Goal: Check status: Check status

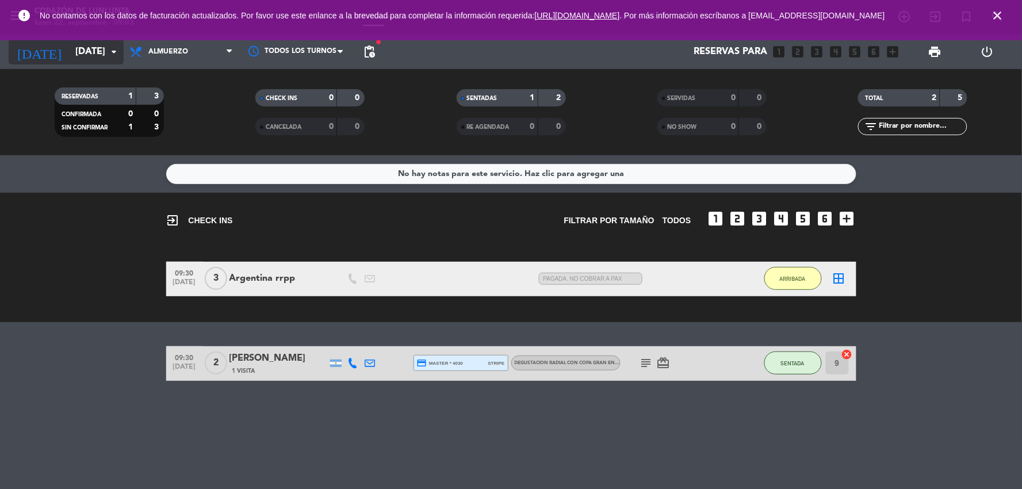
click at [93, 46] on input "[DATE]" at bounding box center [131, 52] width 122 height 22
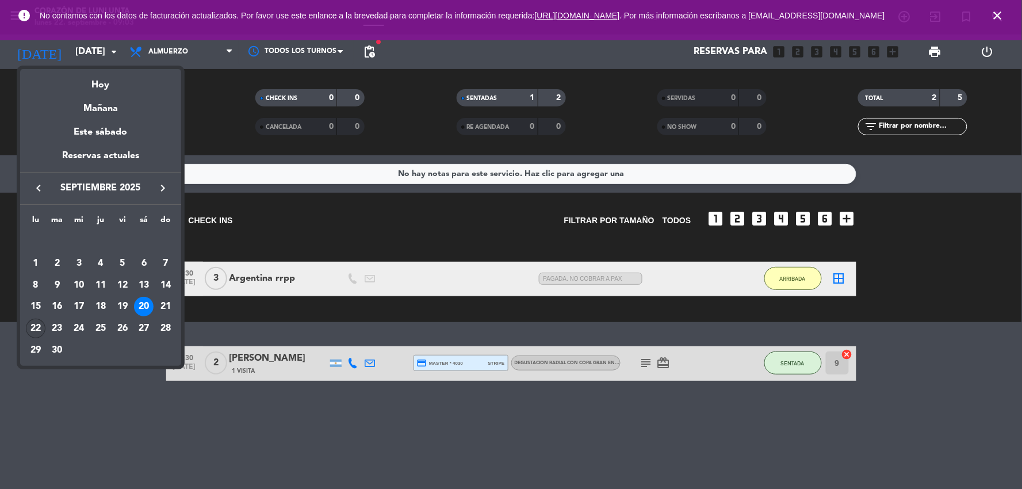
click at [33, 329] on div "22" at bounding box center [36, 329] width 20 height 20
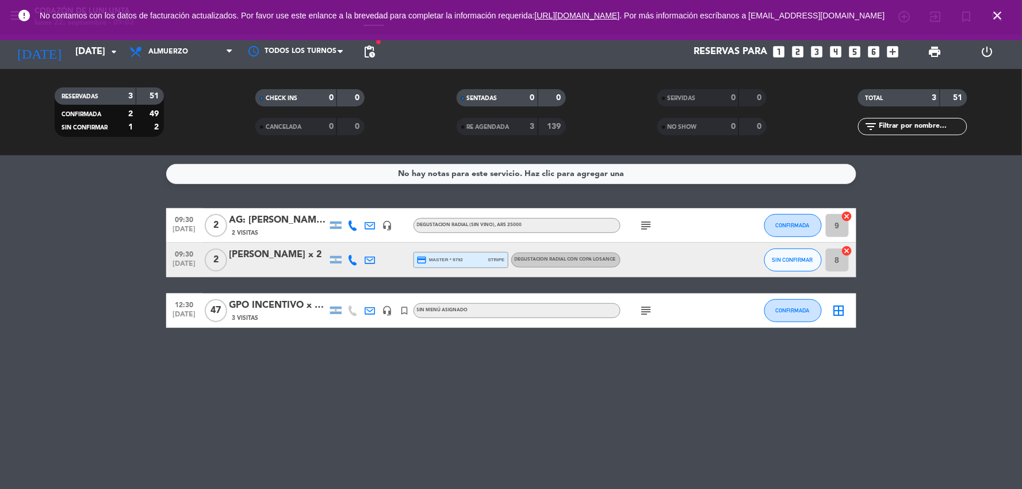
click at [275, 221] on div "AG: [PERSON_NAME] X 2 /VITA WINE TRAVEL" at bounding box center [279, 220] width 98 height 15
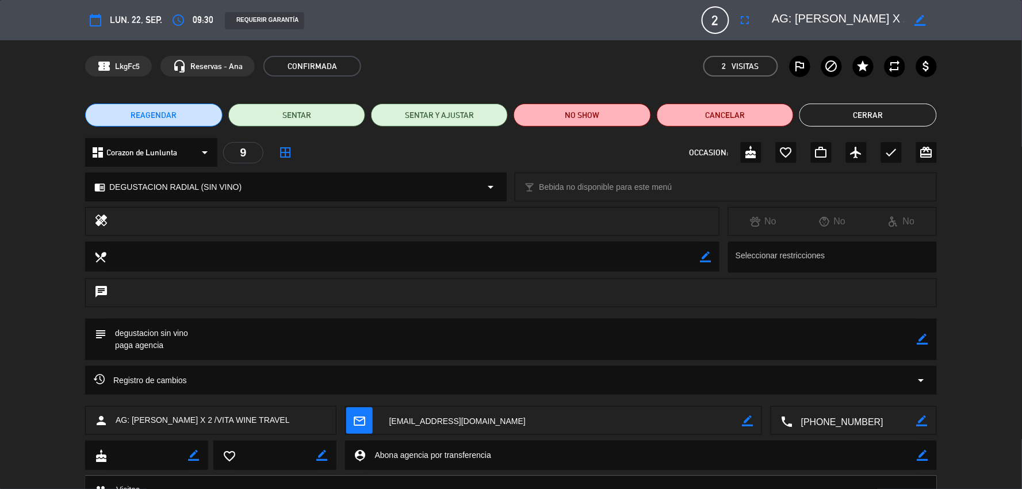
click at [875, 112] on button "Cerrar" at bounding box center [868, 115] width 137 height 23
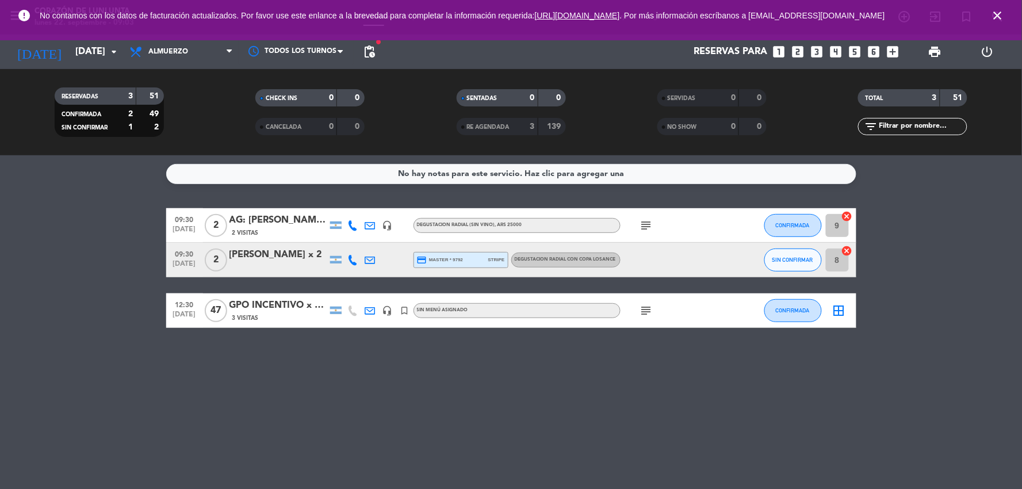
click at [288, 250] on div "[PERSON_NAME] x 2" at bounding box center [279, 254] width 98 height 15
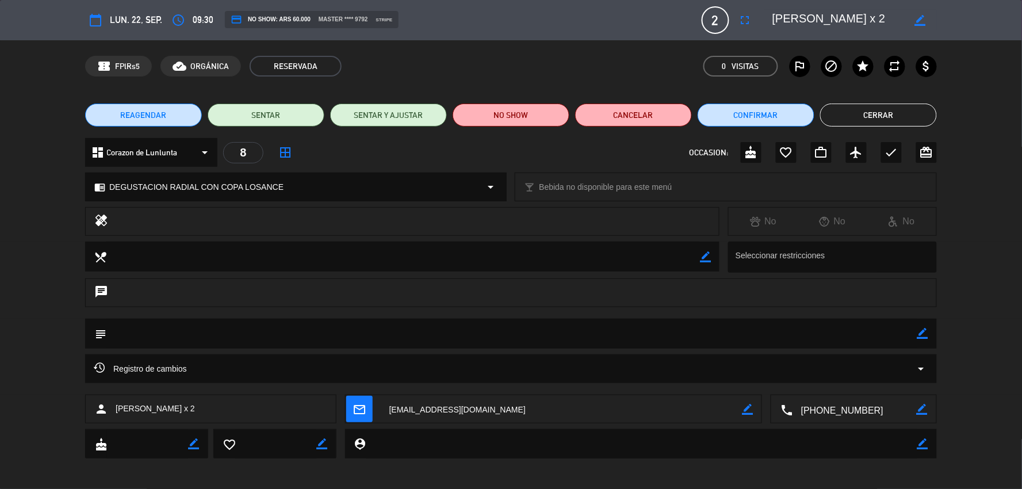
scroll to position [4, 0]
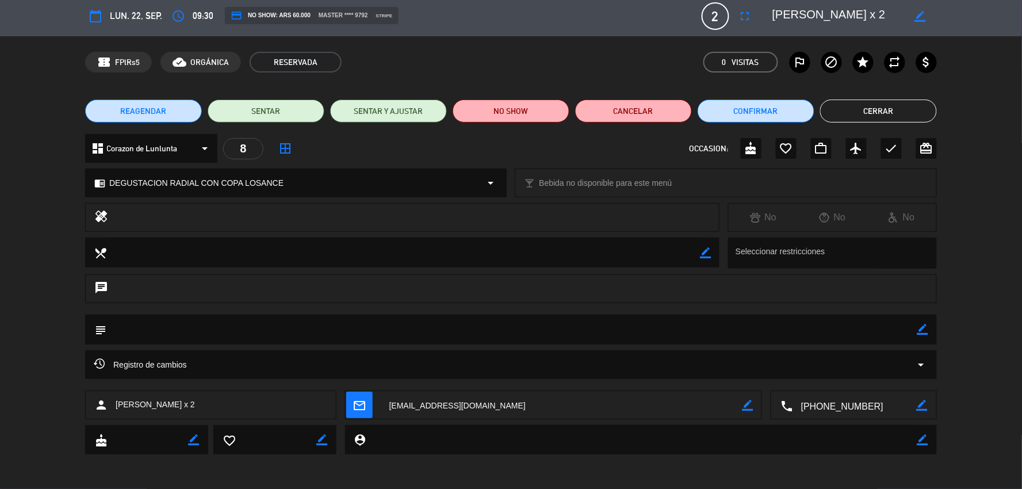
click at [871, 116] on button "Cerrar" at bounding box center [878, 111] width 117 height 23
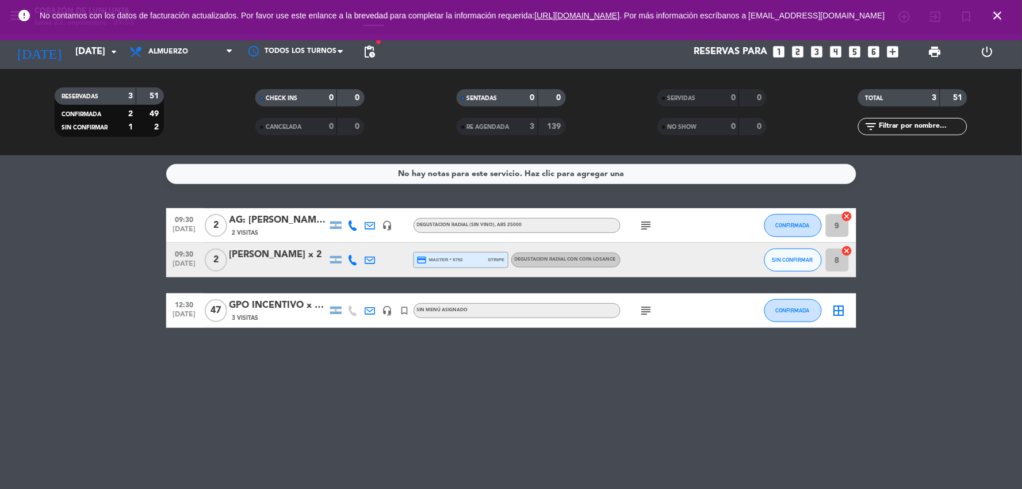
click at [267, 253] on div "[PERSON_NAME] x 2" at bounding box center [279, 254] width 98 height 15
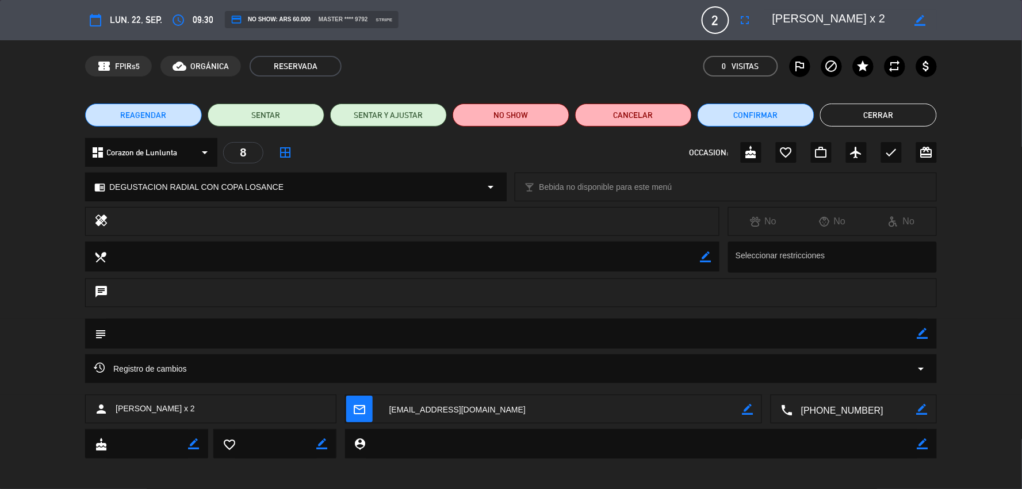
click at [853, 117] on button "Cerrar" at bounding box center [878, 115] width 117 height 23
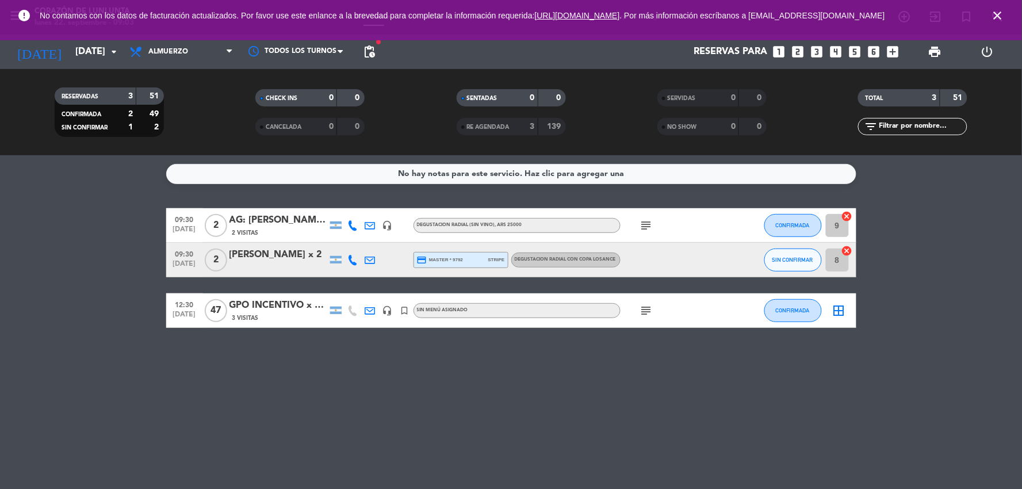
click at [266, 213] on div "AG: [PERSON_NAME] X 2 /VITA WINE TRAVEL" at bounding box center [279, 220] width 98 height 15
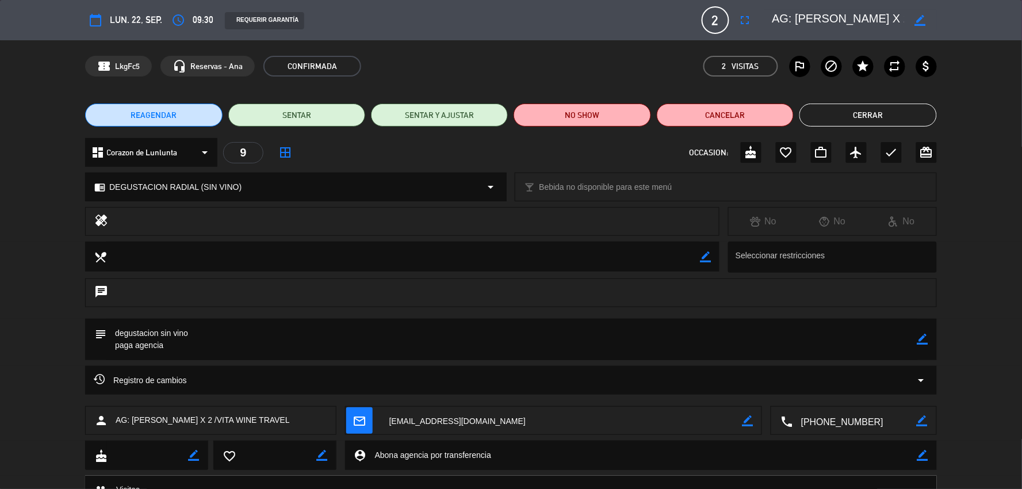
click at [843, 115] on button "Cerrar" at bounding box center [868, 115] width 137 height 23
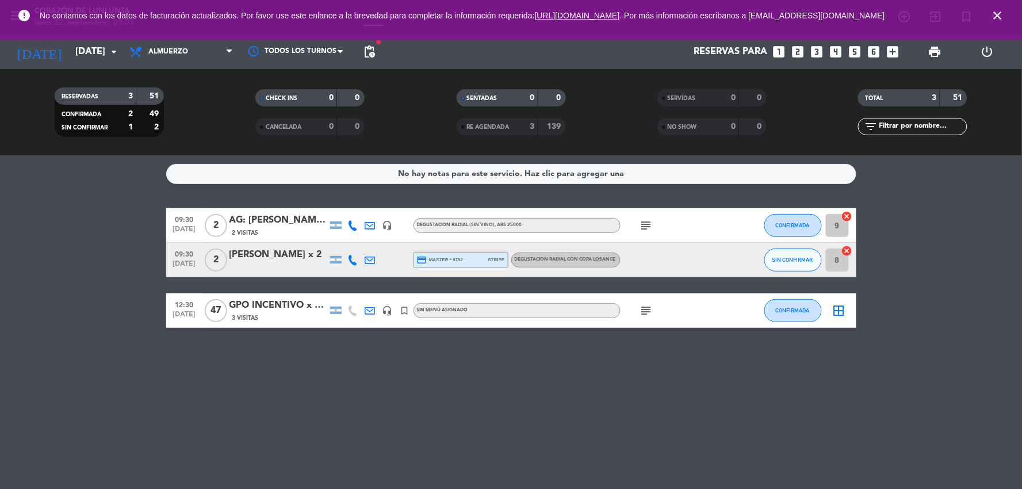
click at [397, 406] on div "No hay notas para este servicio. Haz clic para agregar una 09:30 [DATE] 2 AG: […" at bounding box center [511, 322] width 1022 height 334
click at [286, 216] on div "AG: [PERSON_NAME] X 2 /VITA WINE TRAVEL" at bounding box center [279, 220] width 98 height 15
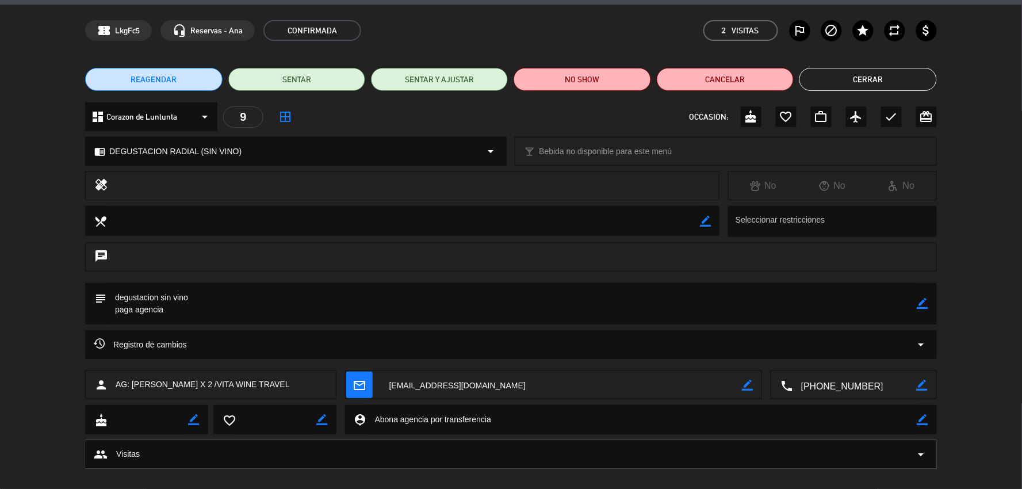
scroll to position [50, 0]
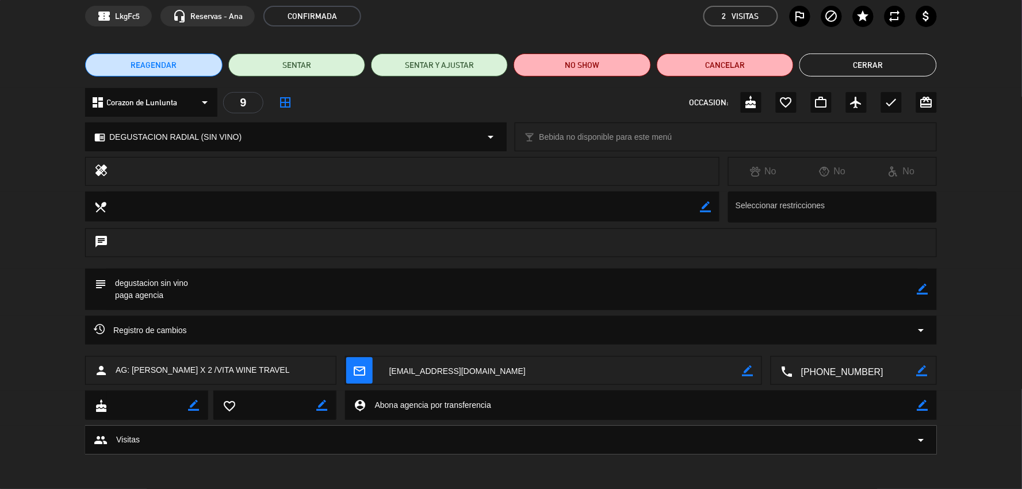
click at [882, 63] on button "Cerrar" at bounding box center [868, 64] width 137 height 23
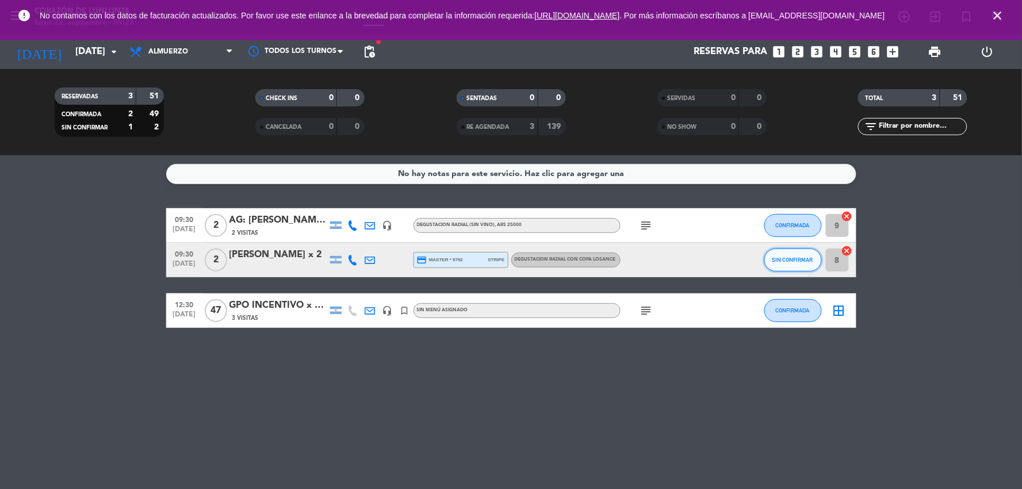
click at [793, 262] on button "SIN CONFIRMAR" at bounding box center [793, 260] width 58 height 23
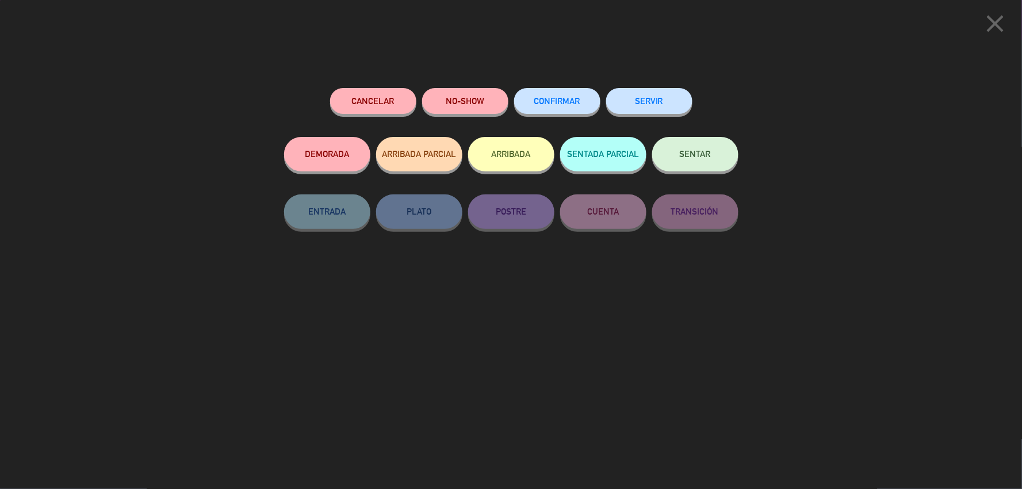
click at [704, 146] on button "SENTAR" at bounding box center [695, 154] width 86 height 35
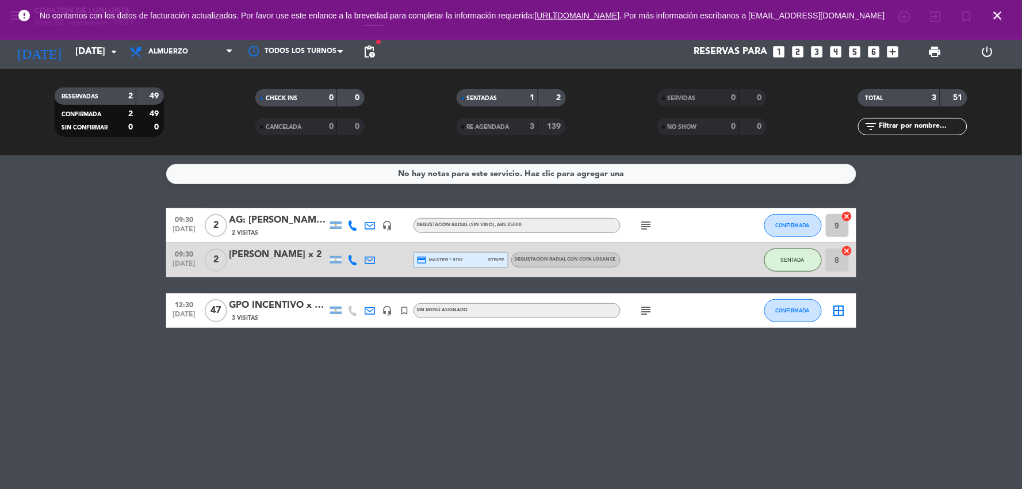
click at [477, 428] on div "No hay notas para este servicio. Haz clic para agregar una 09:30 [DATE] 2 AG: […" at bounding box center [511, 322] width 1022 height 334
click at [263, 256] on div "[PERSON_NAME] x 2" at bounding box center [279, 254] width 98 height 15
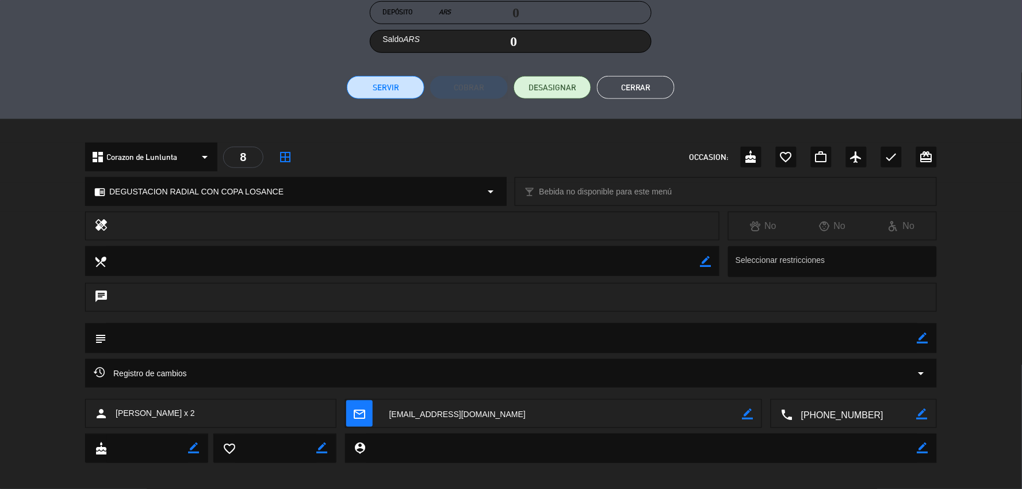
scroll to position [229, 0]
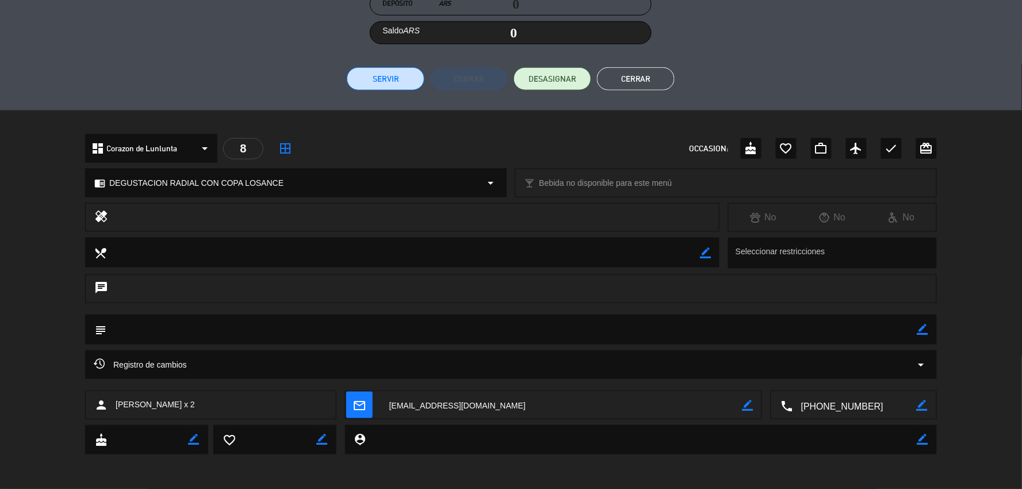
click at [632, 72] on button "Cerrar" at bounding box center [636, 78] width 78 height 23
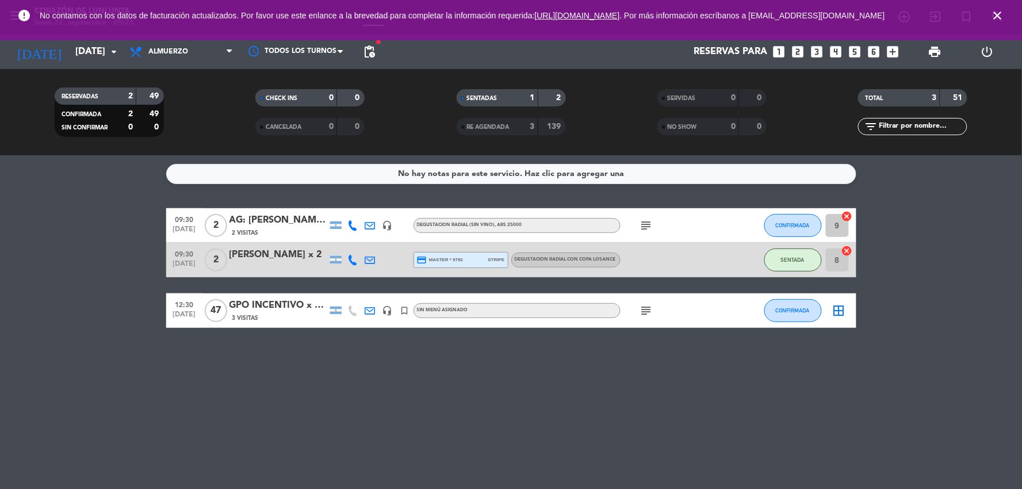
click at [282, 217] on div "AG: [PERSON_NAME] X 2 /VITA WINE TRAVEL" at bounding box center [279, 220] width 98 height 15
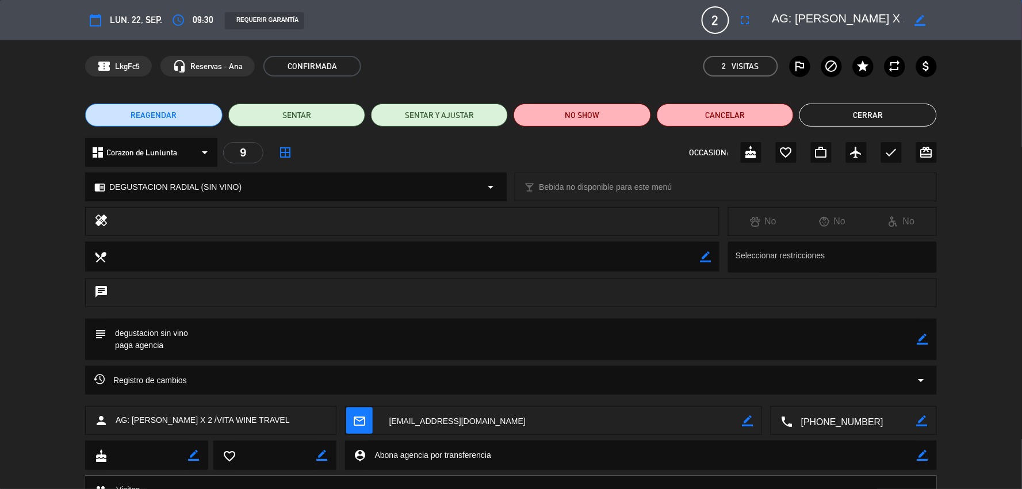
click at [900, 121] on button "Cerrar" at bounding box center [868, 115] width 137 height 23
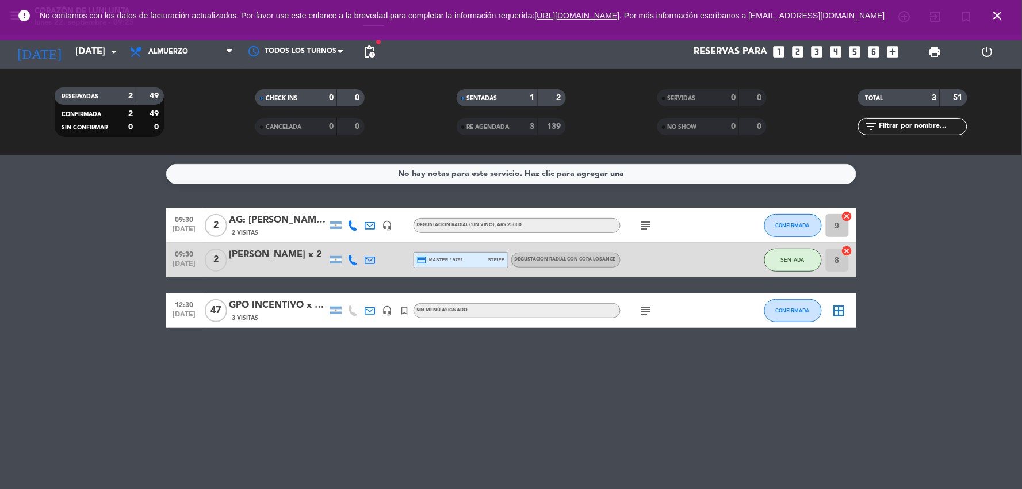
click at [383, 314] on icon "headset_mic" at bounding box center [388, 310] width 10 height 10
click at [388, 311] on icon "headset_mic" at bounding box center [388, 310] width 10 height 10
click at [89, 45] on input "[DATE]" at bounding box center [131, 52] width 122 height 22
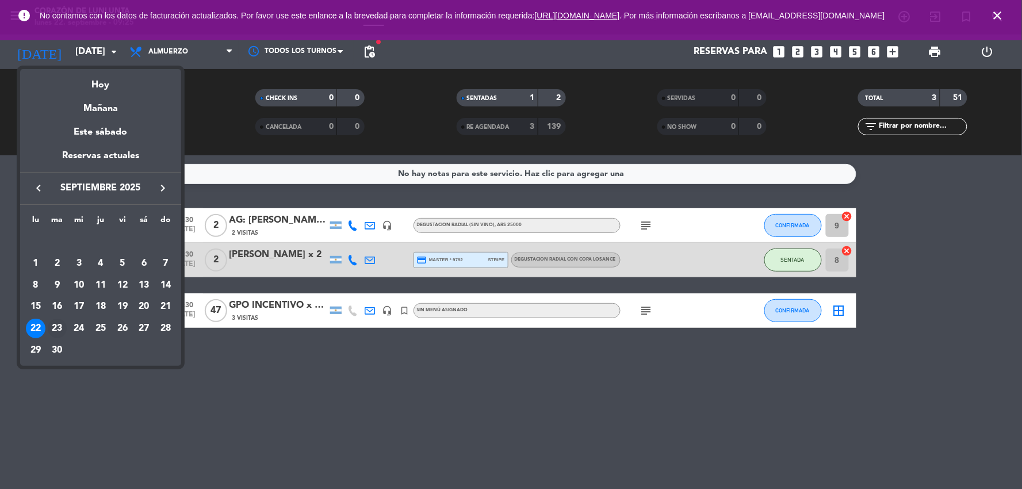
click at [52, 323] on div "23" at bounding box center [58, 329] width 20 height 20
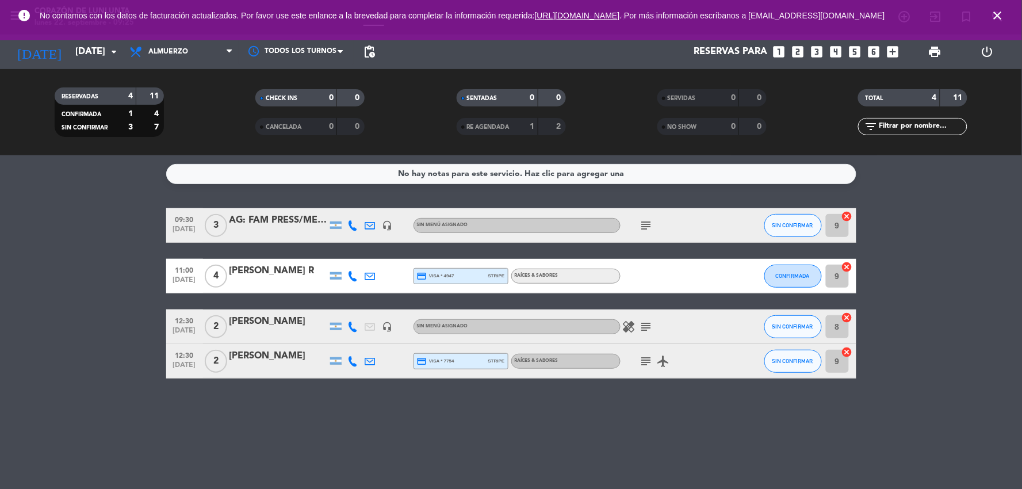
click at [284, 220] on div "AG: FAM PRESS/MELHOR MENDOZA" at bounding box center [279, 220] width 98 height 15
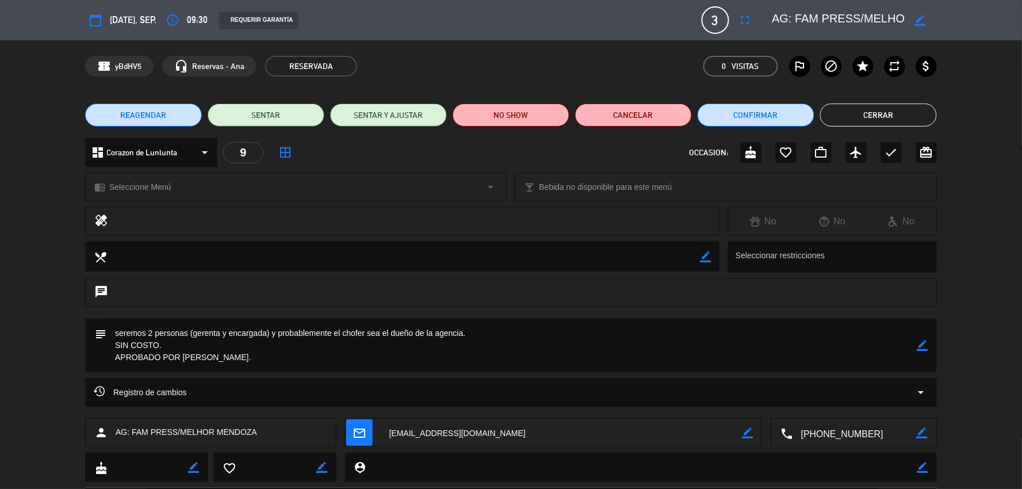
click at [853, 113] on button "Cerrar" at bounding box center [878, 115] width 117 height 23
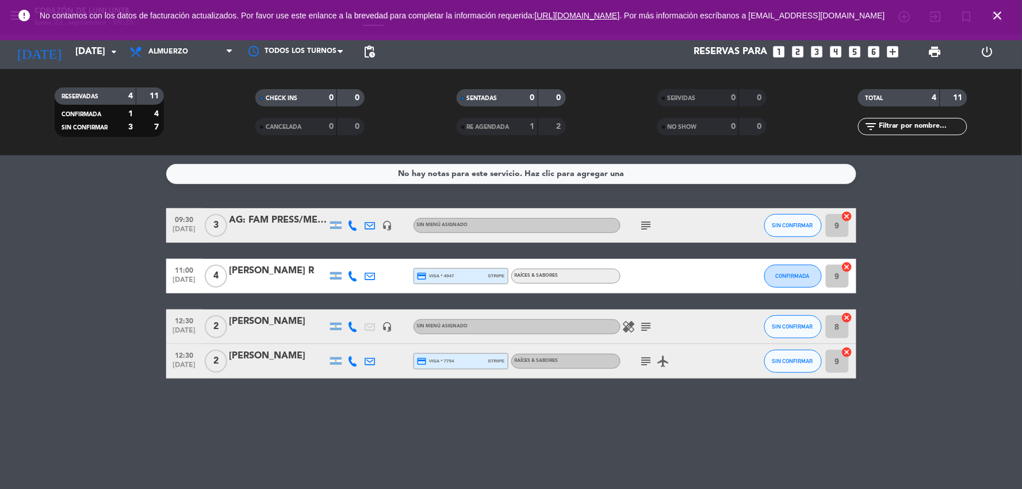
click at [301, 215] on div "AG: FAM PRESS/MELHOR MENDOZA" at bounding box center [279, 220] width 98 height 15
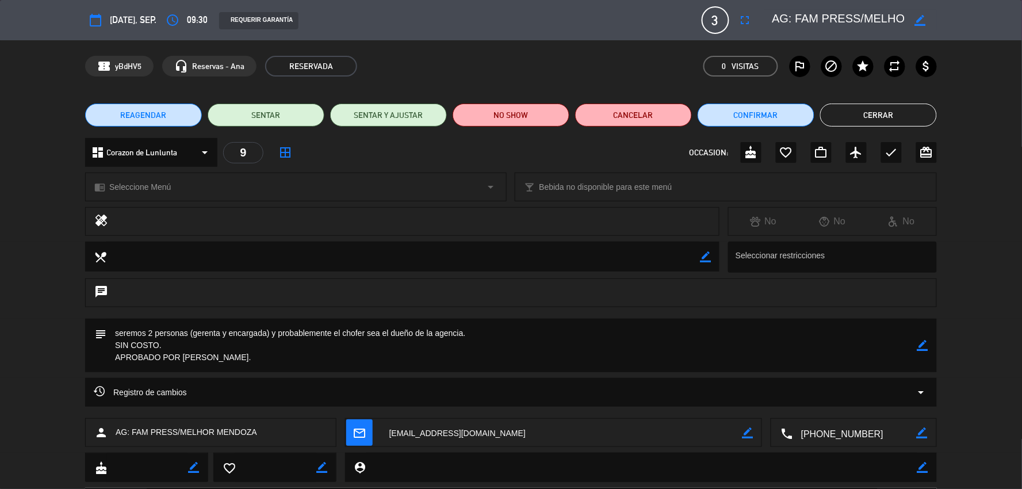
click at [882, 113] on button "Cerrar" at bounding box center [878, 115] width 117 height 23
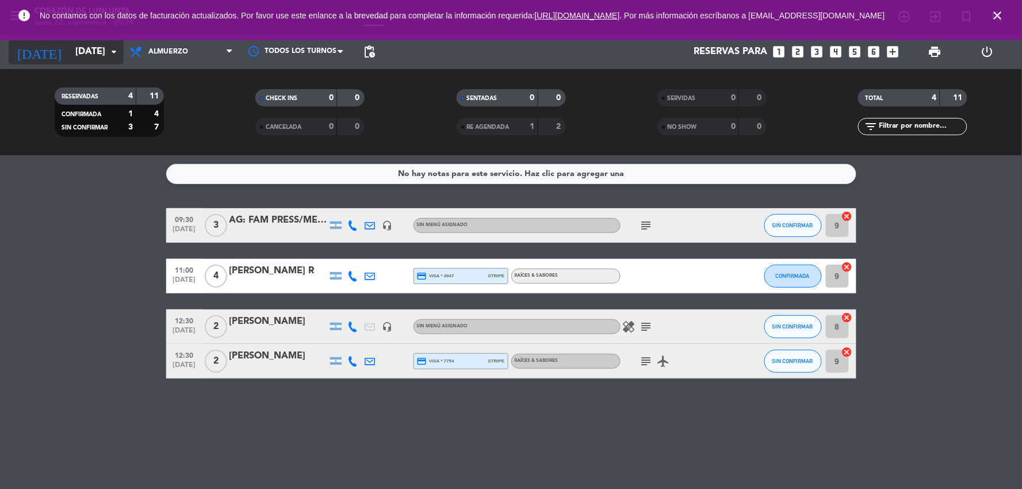
click at [100, 51] on input "[DATE]" at bounding box center [131, 52] width 122 height 22
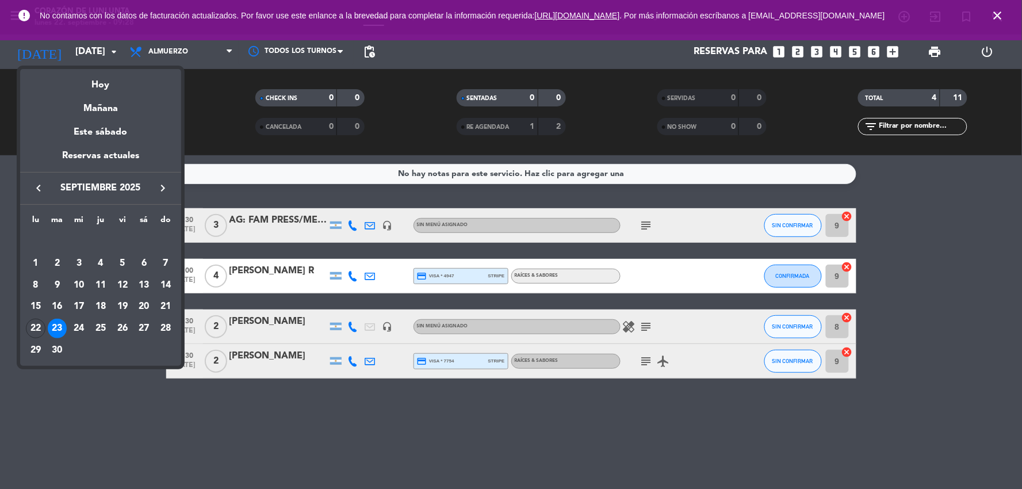
click at [36, 327] on div "22" at bounding box center [36, 329] width 20 height 20
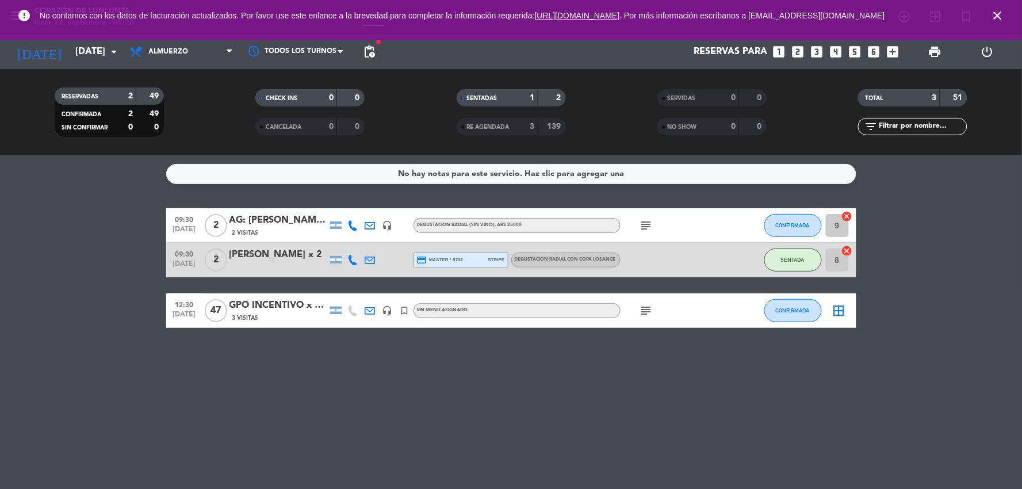
click at [290, 209] on div "09:30 [DATE] 2 AG: [PERSON_NAME] X 2 /VITA WINE TRAVEL 2 Visitas headset_mic DE…" at bounding box center [511, 225] width 690 height 35
click at [289, 213] on div "AG: [PERSON_NAME] X 2 /VITA WINE TRAVEL" at bounding box center [279, 220] width 98 height 15
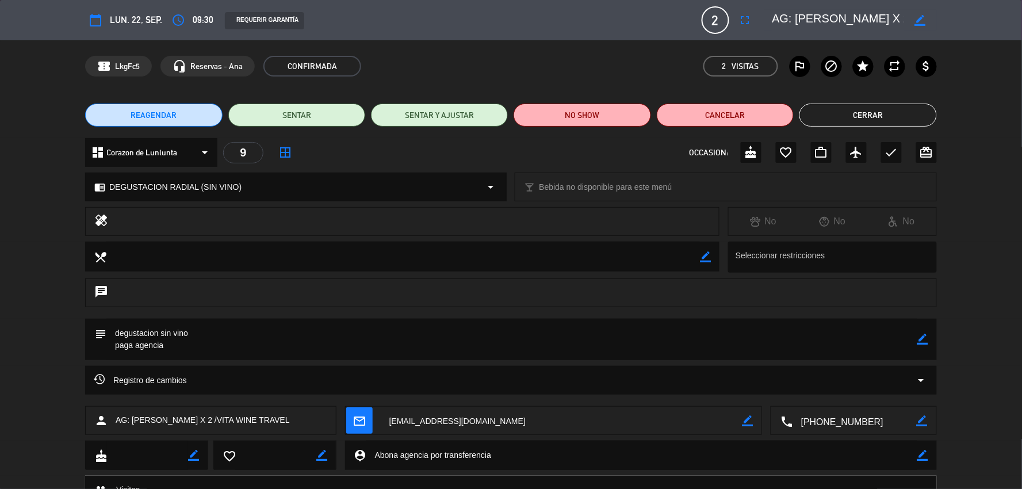
click at [853, 109] on button "Cerrar" at bounding box center [868, 115] width 137 height 23
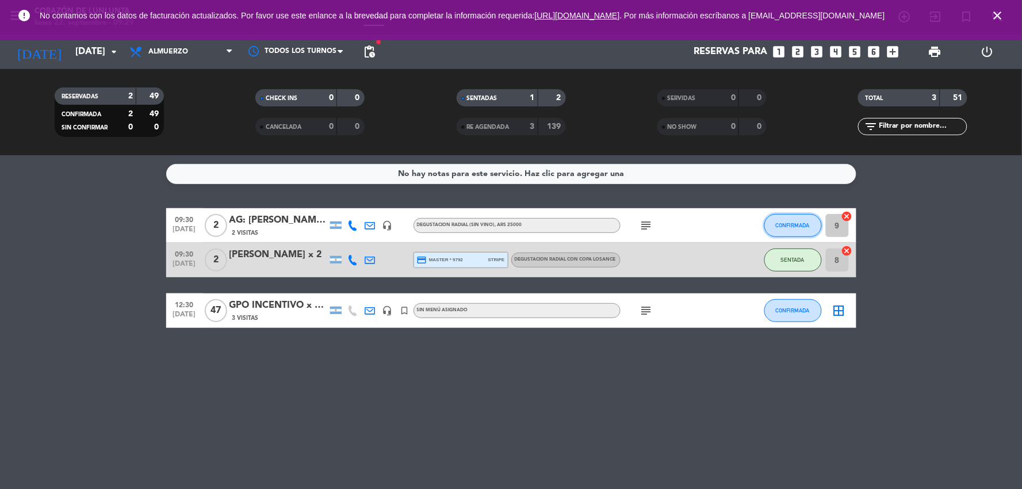
click at [798, 215] on button "CONFIRMADA" at bounding box center [793, 225] width 58 height 23
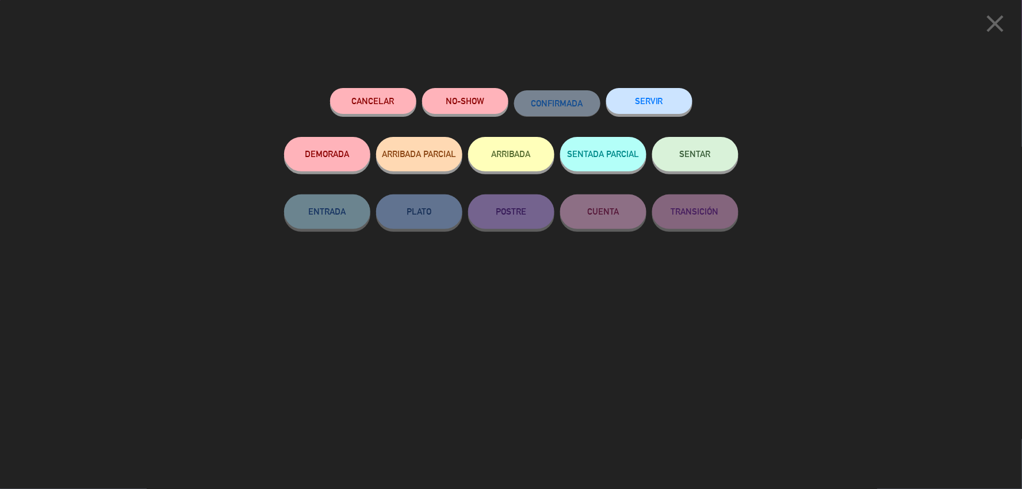
click at [703, 156] on span "SENTAR" at bounding box center [695, 154] width 31 height 10
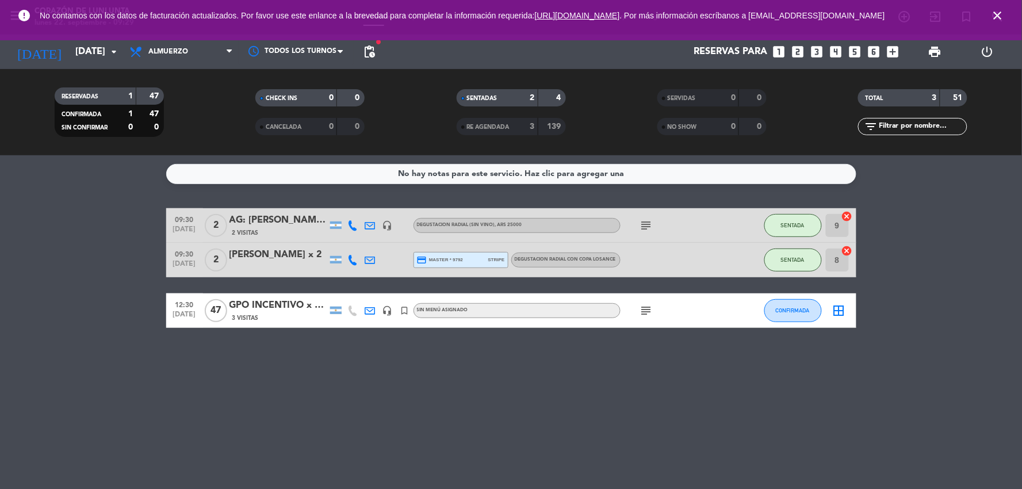
click at [962, 250] on bookings-row "09:30 [DATE] 2 AG: [PERSON_NAME] X 2 /VITA WINE TRAVEL 2 Visitas headset_mic DE…" at bounding box center [511, 268] width 1022 height 120
click at [940, 307] on bookings-row "09:30 [DATE] 2 AG: [PERSON_NAME] X 2 /VITA WINE TRAVEL 2 Visitas headset_mic DE…" at bounding box center [511, 268] width 1022 height 120
click at [89, 52] on input "[DATE]" at bounding box center [131, 52] width 122 height 22
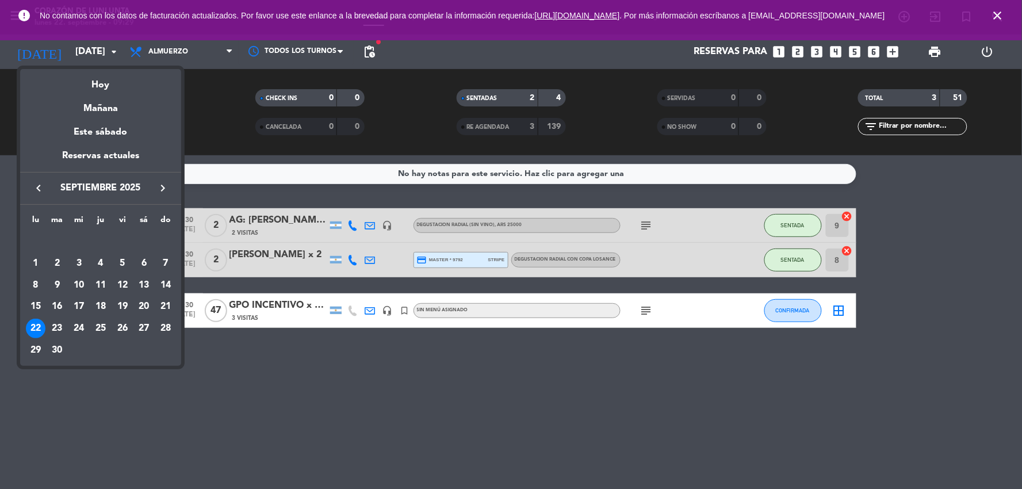
click at [163, 303] on div "21" at bounding box center [166, 307] width 20 height 20
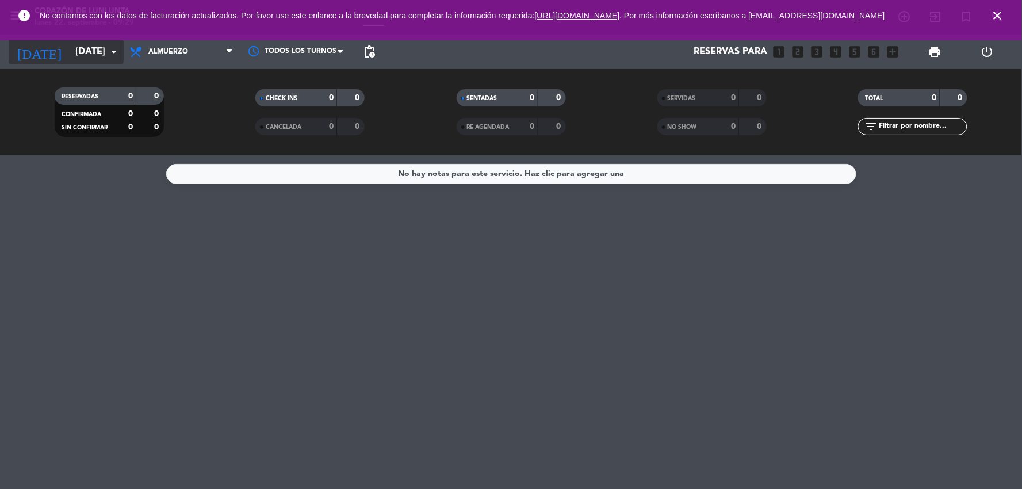
click at [88, 52] on input "[DATE]" at bounding box center [131, 52] width 122 height 22
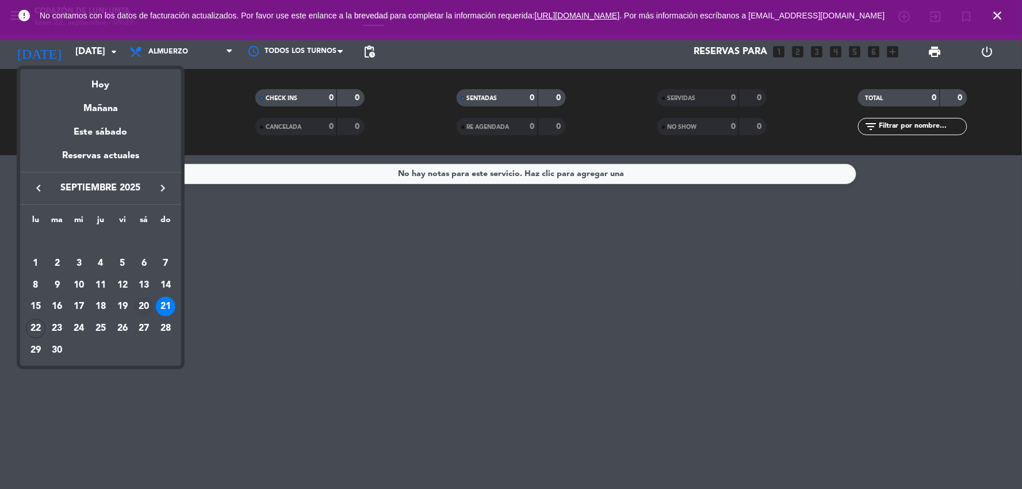
click at [146, 299] on div "20" at bounding box center [144, 307] width 20 height 20
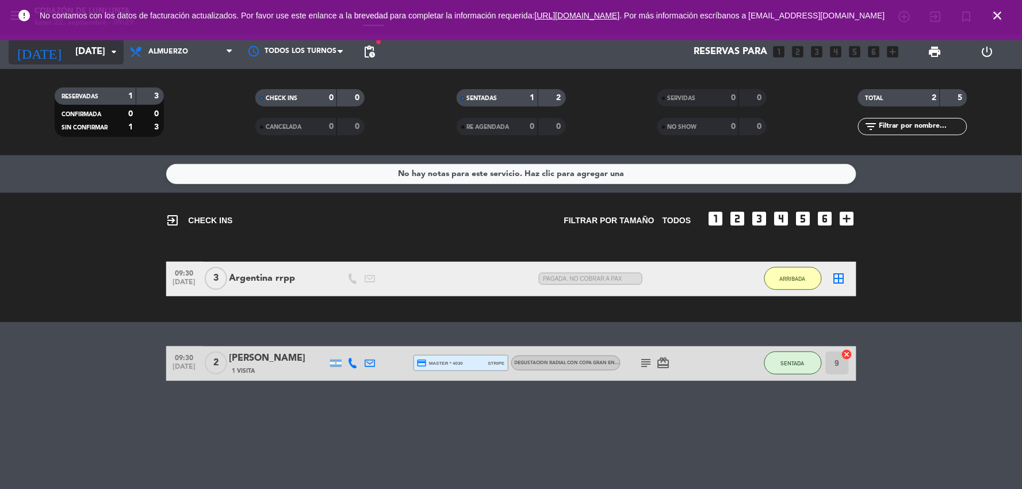
click at [99, 53] on input "[DATE]" at bounding box center [131, 52] width 122 height 22
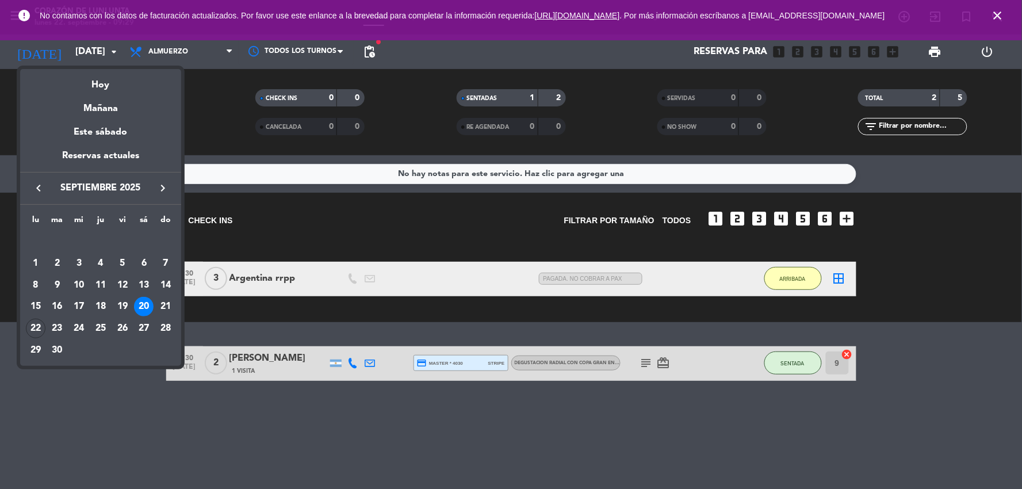
click at [148, 305] on div "20" at bounding box center [144, 307] width 20 height 20
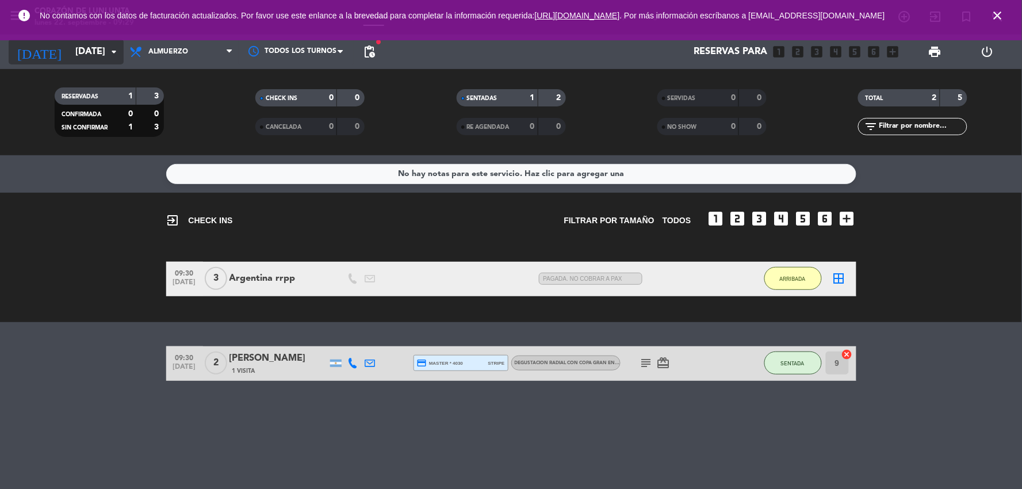
click at [98, 59] on input "[DATE]" at bounding box center [131, 52] width 122 height 22
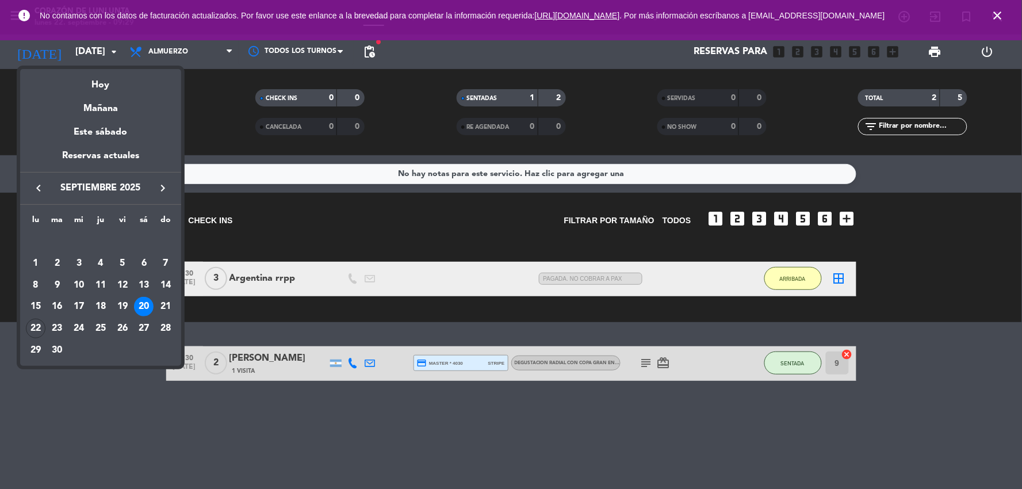
drag, startPoint x: 44, startPoint y: 332, endPoint x: 41, endPoint y: 327, distance: 6.2
click at [44, 331] on td "22" at bounding box center [36, 329] width 22 height 22
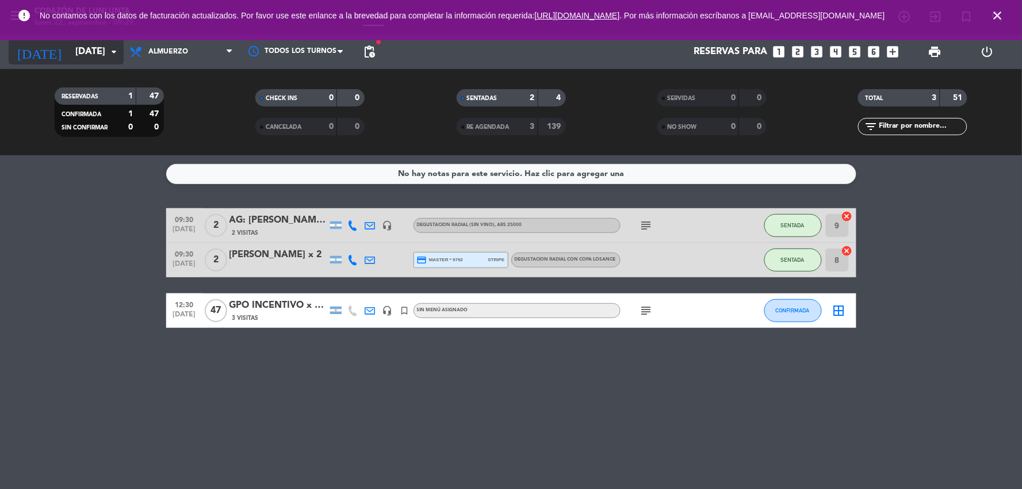
click at [76, 58] on input "[DATE]" at bounding box center [131, 52] width 122 height 22
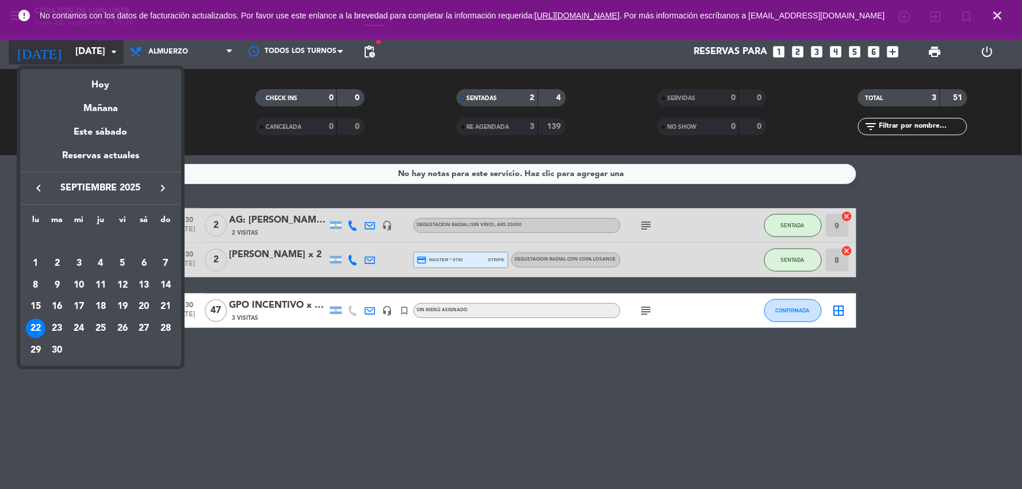
drag, startPoint x: 63, startPoint y: 326, endPoint x: 44, endPoint y: 63, distance: 263.6
click at [62, 326] on div "23" at bounding box center [58, 329] width 20 height 20
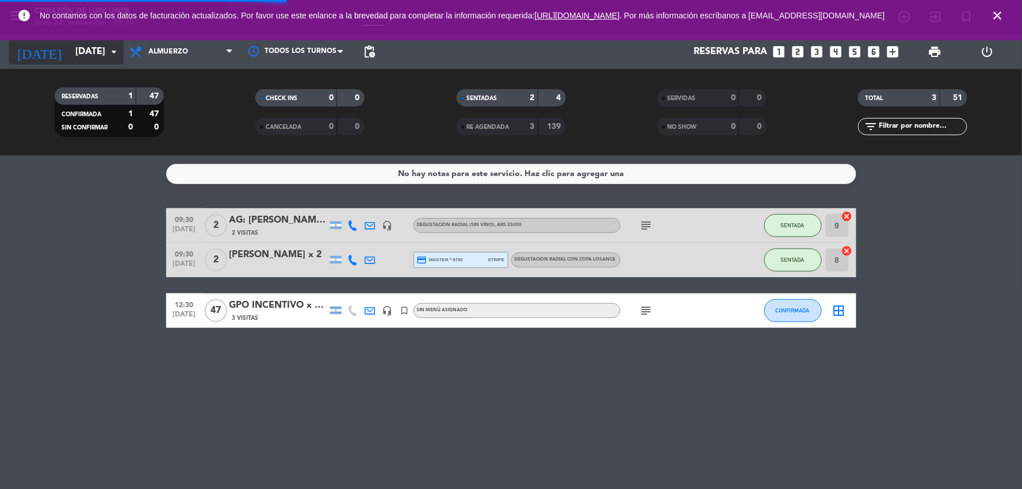
click at [70, 49] on input "[DATE]" at bounding box center [131, 52] width 122 height 22
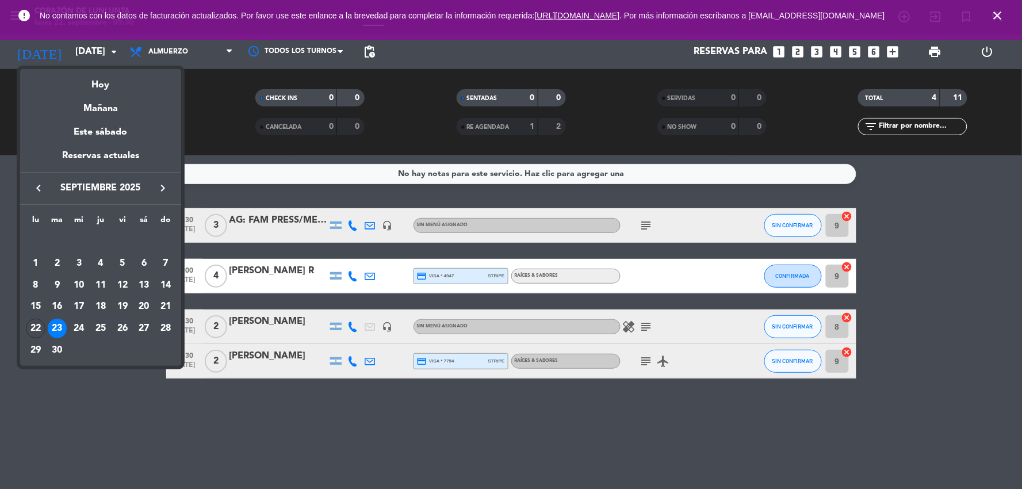
click at [77, 328] on div "24" at bounding box center [79, 329] width 20 height 20
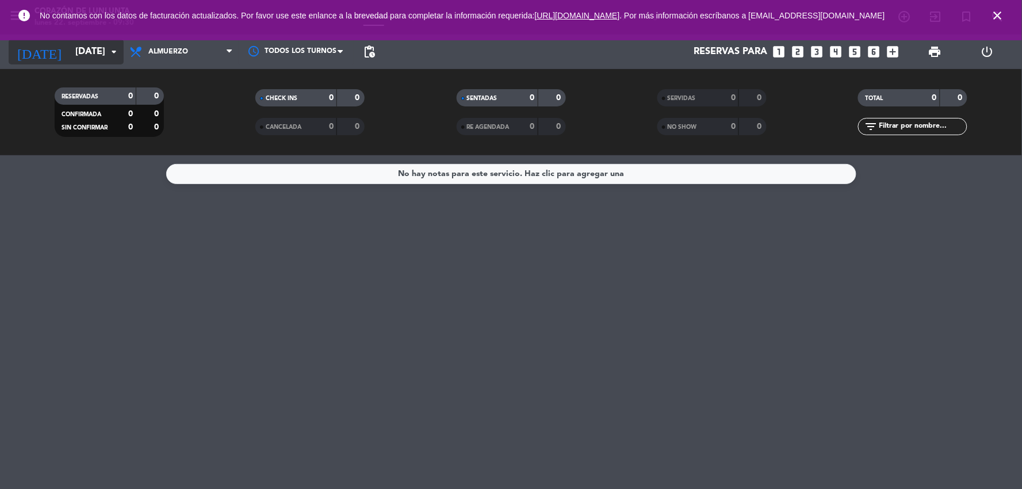
click at [87, 44] on input "[DATE]" at bounding box center [131, 52] width 122 height 22
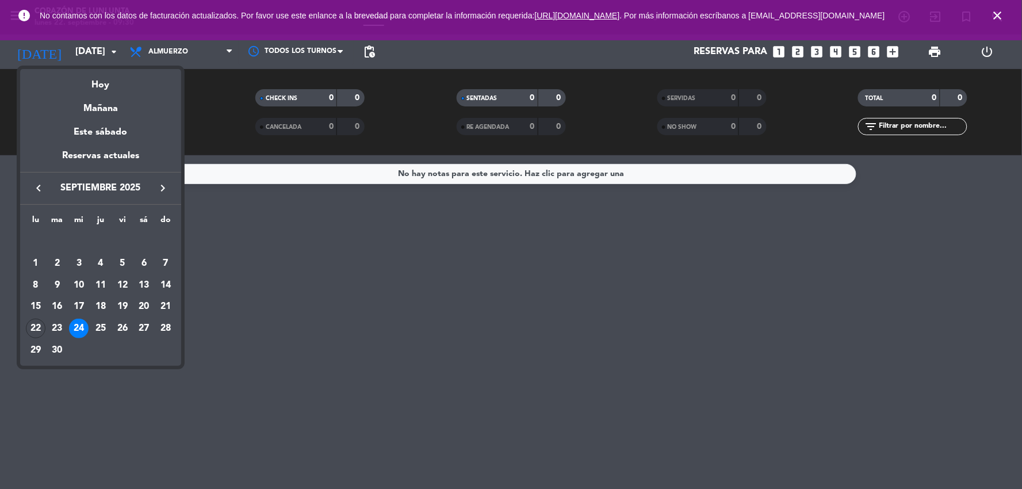
drag, startPoint x: 94, startPoint y: 325, endPoint x: 90, endPoint y: 77, distance: 248.5
click at [94, 325] on div "25" at bounding box center [101, 329] width 20 height 20
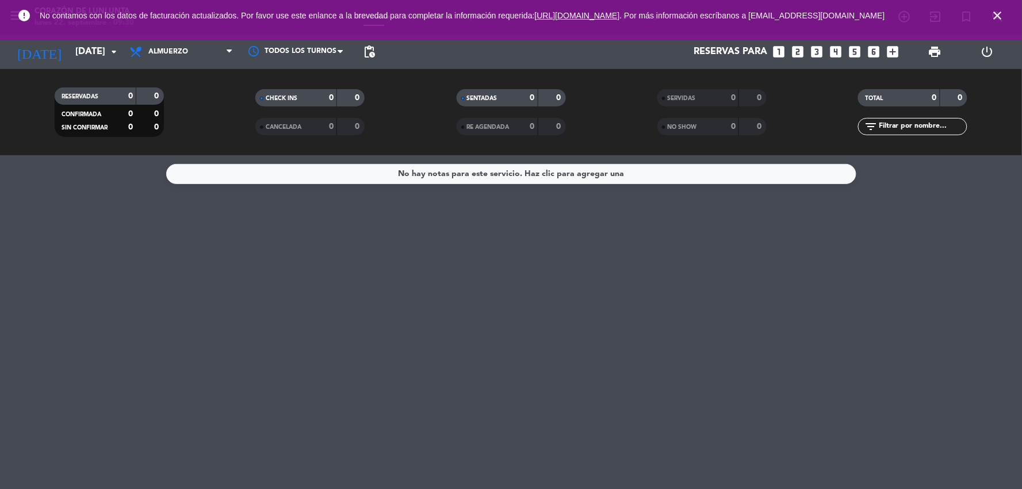
type input "[DEMOGRAPHIC_DATA][DATE]"
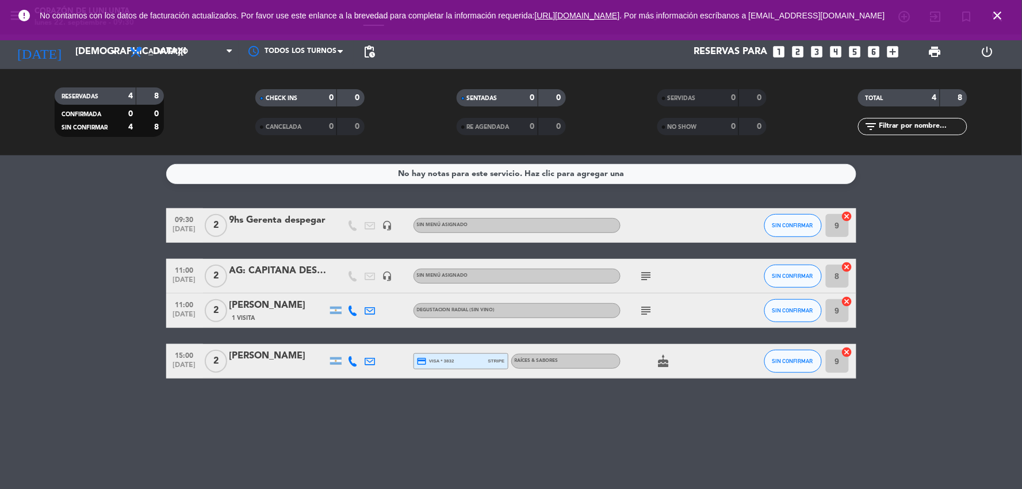
click at [292, 221] on div "9hs Gerenta despegar" at bounding box center [279, 220] width 98 height 15
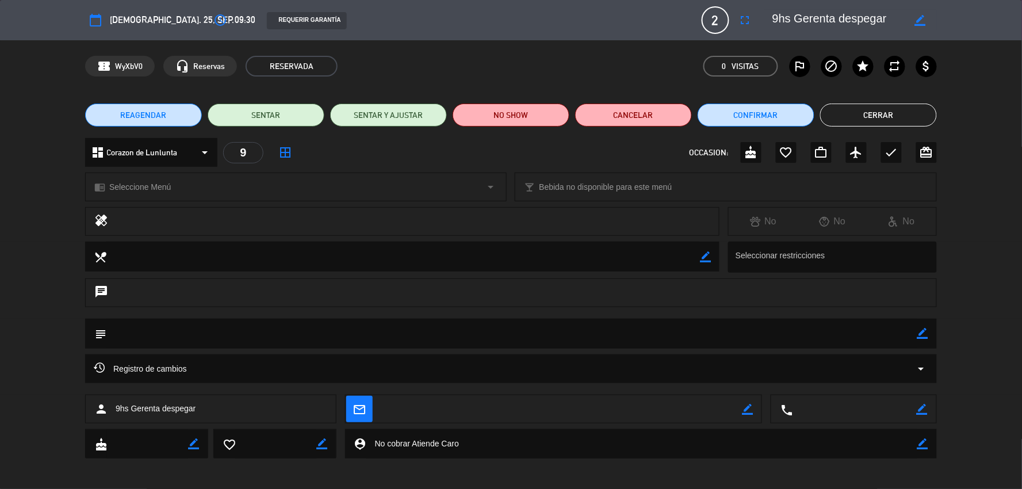
click at [870, 117] on button "Cerrar" at bounding box center [878, 115] width 117 height 23
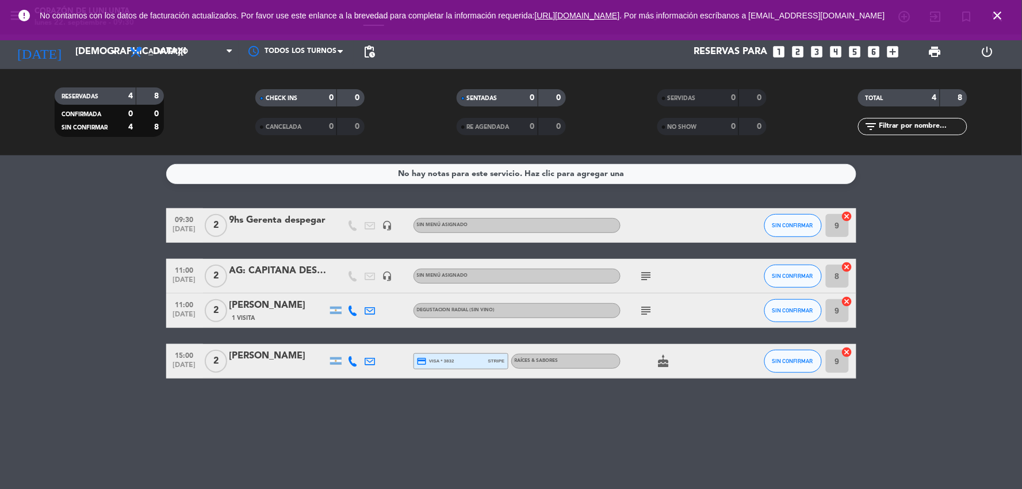
drag, startPoint x: 249, startPoint y: 460, endPoint x: 251, endPoint y: 452, distance: 8.9
click at [249, 458] on div "No hay notas para este servicio. Haz clic para agregar una 09:30 [DATE] 2 9hs G…" at bounding box center [511, 322] width 1022 height 334
